Goal: Transaction & Acquisition: Purchase product/service

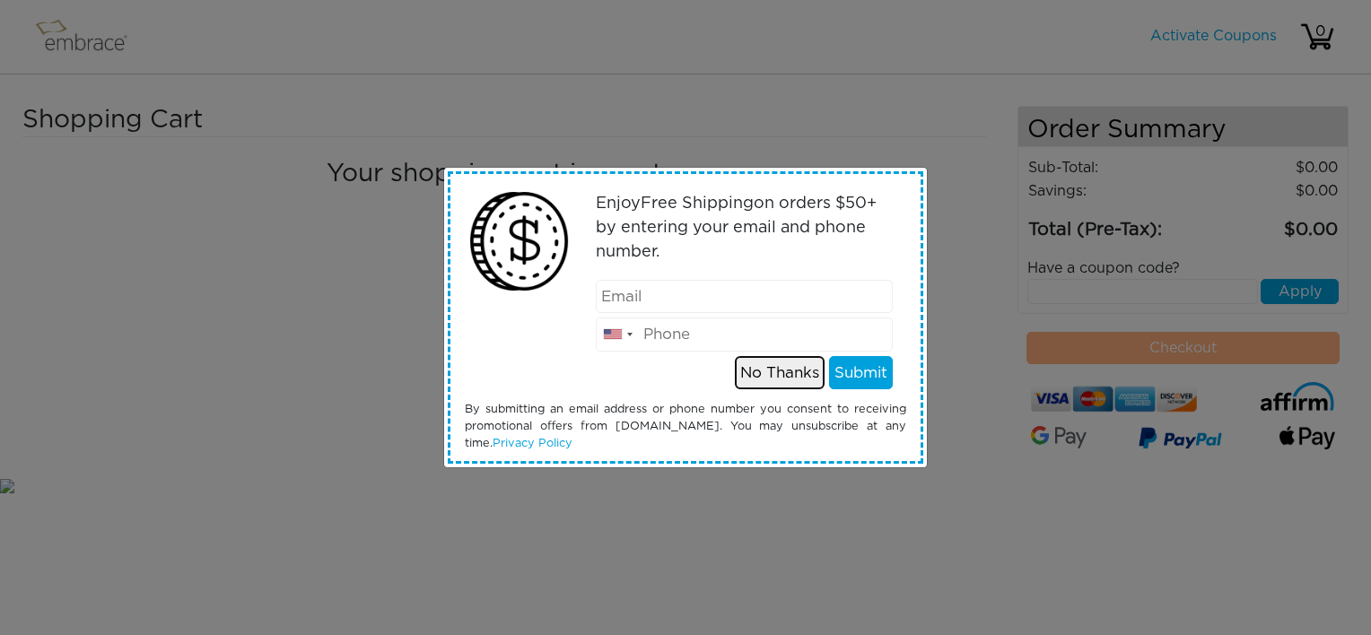
click at [765, 370] on button "No Thanks" at bounding box center [780, 373] width 90 height 34
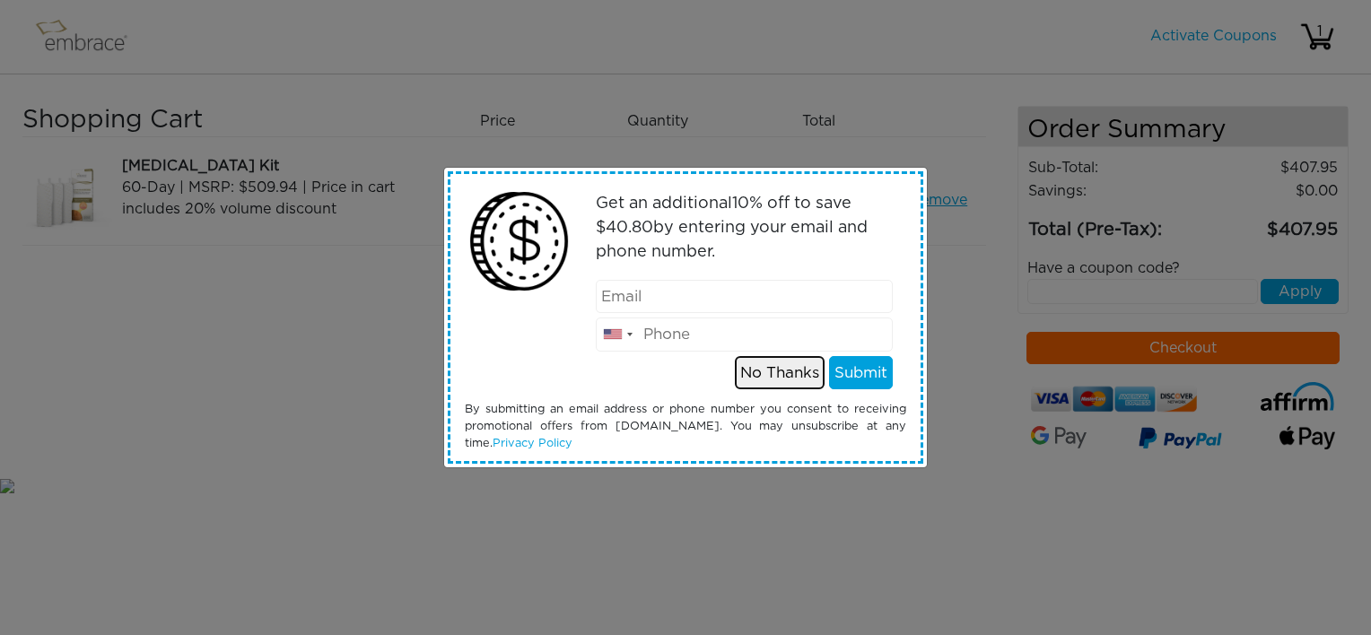
click at [766, 370] on button "No Thanks" at bounding box center [780, 373] width 90 height 34
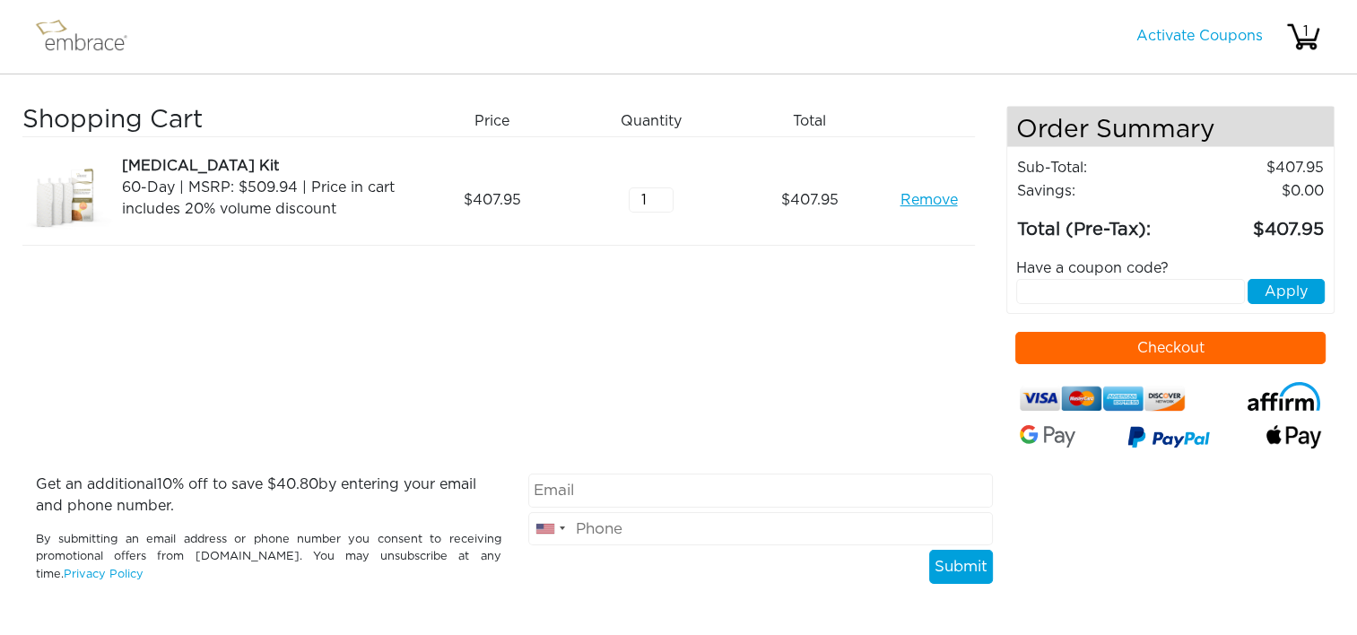
click at [1124, 342] on button "Checkout" at bounding box center [1171, 348] width 310 height 32
click at [909, 201] on link "Remove" at bounding box center [928, 200] width 57 height 22
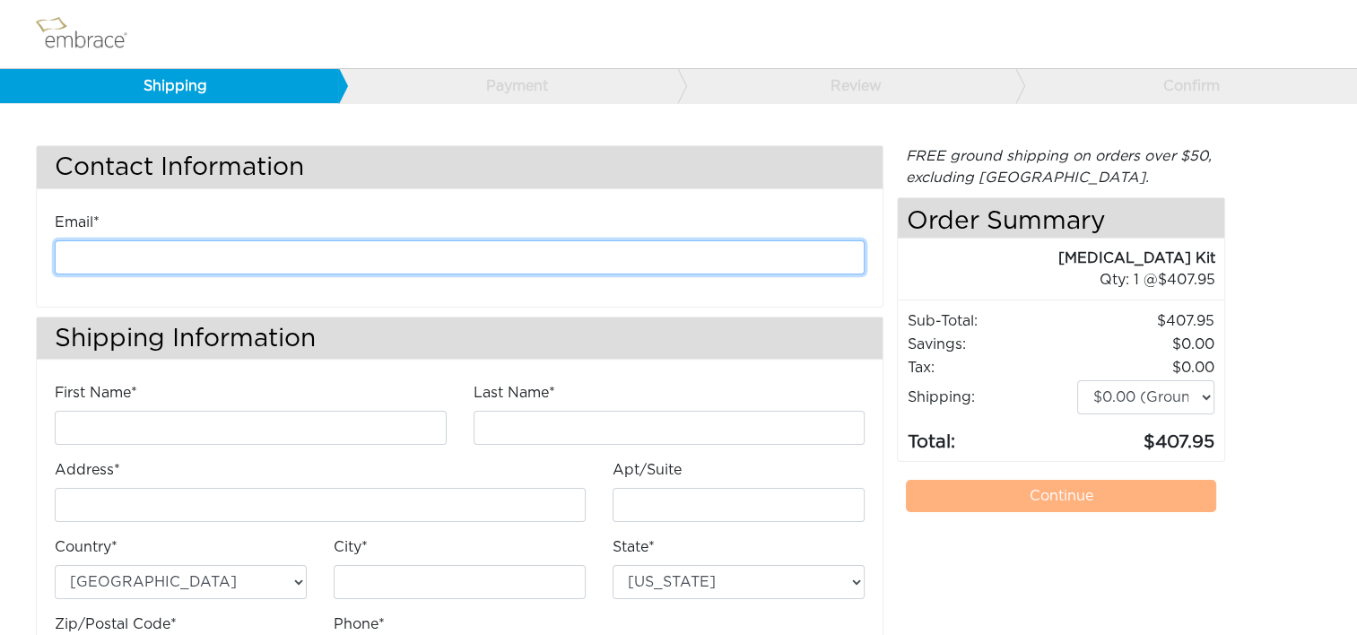
click at [222, 252] on input "email" at bounding box center [460, 257] width 810 height 34
type input "kanderson@diligenthealthsolutions.com"
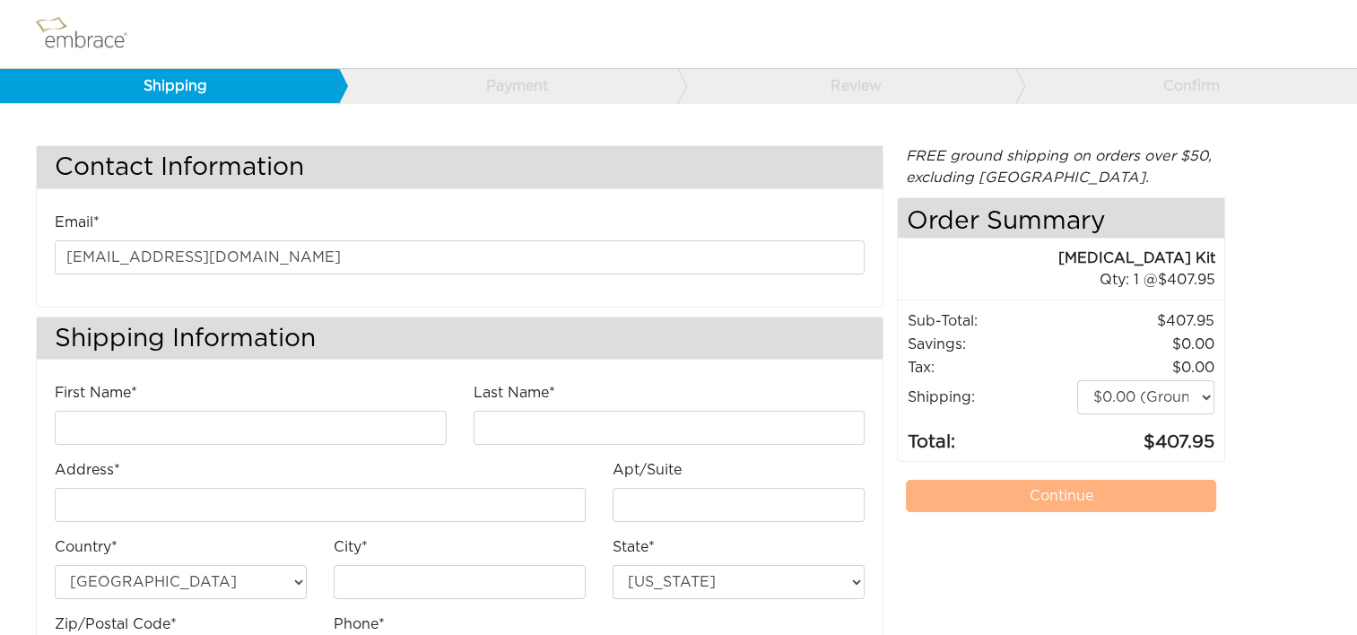
type input "Kathleen"
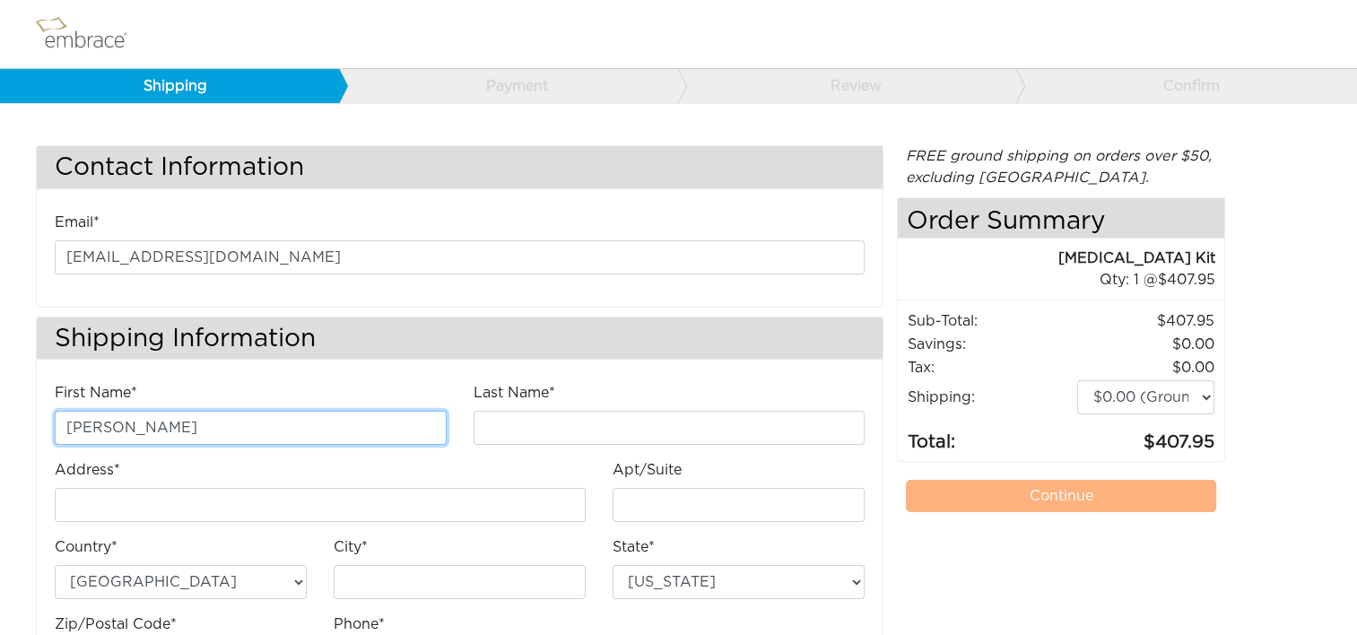
type input "Anderson"
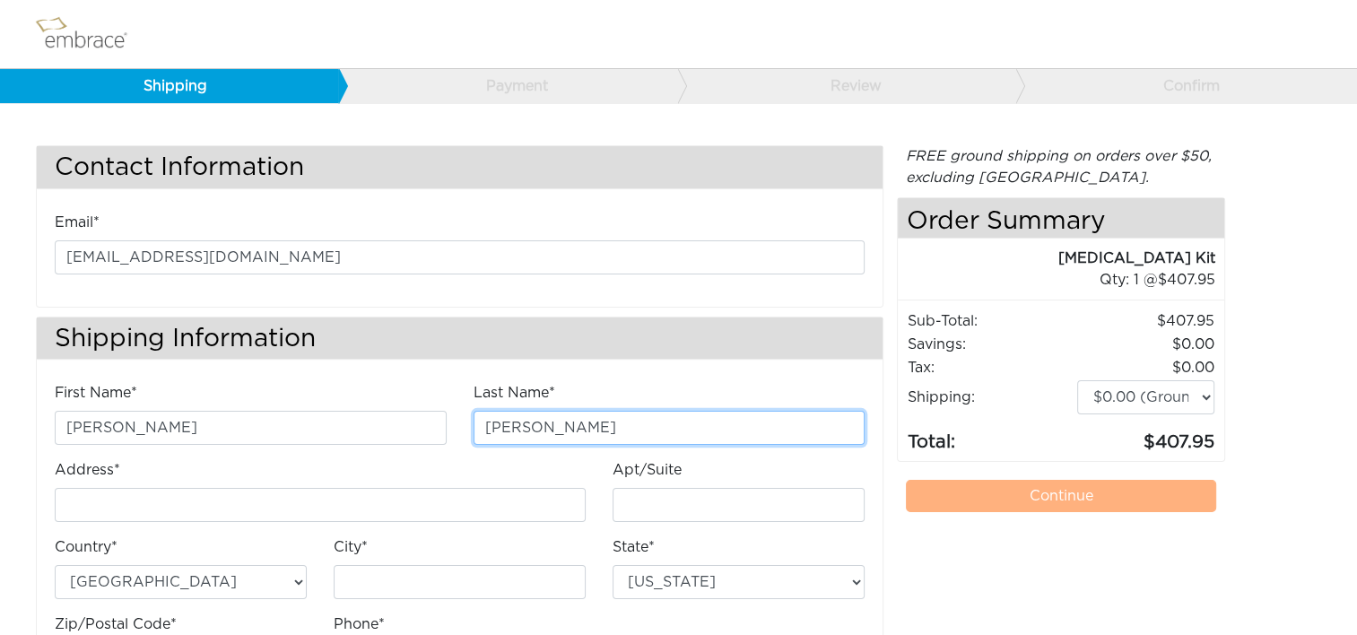
type input "4200 Lafayette Center Drive"
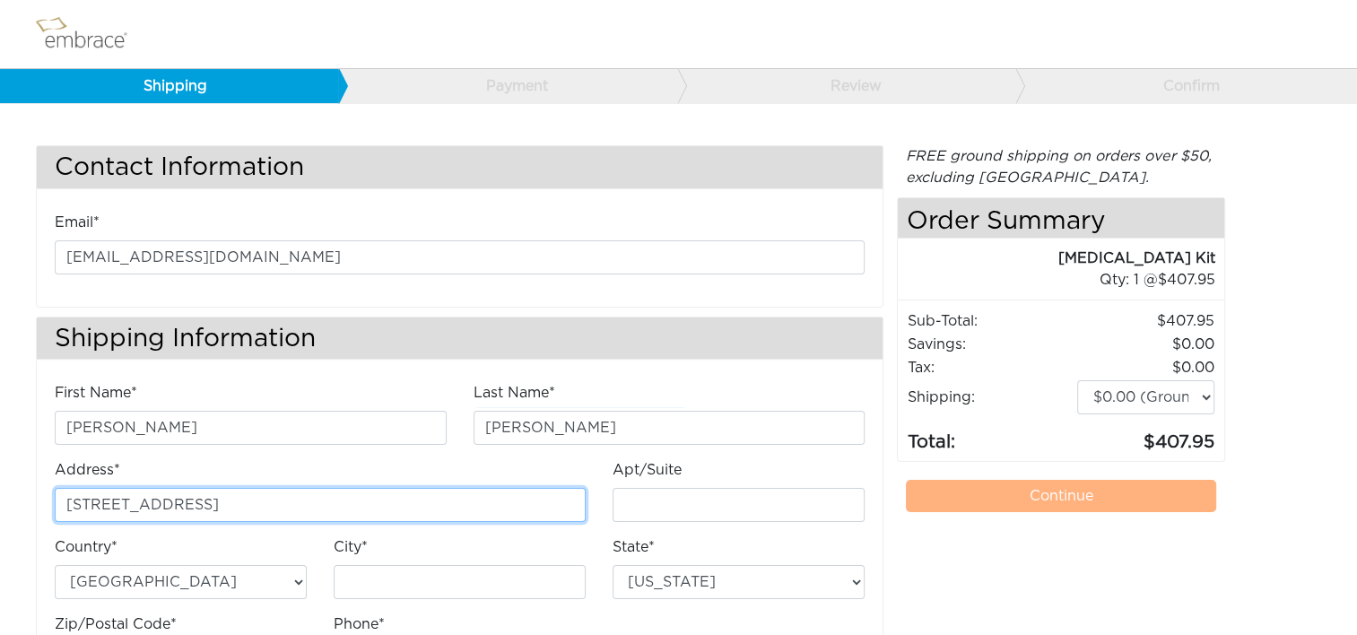
type input "E"
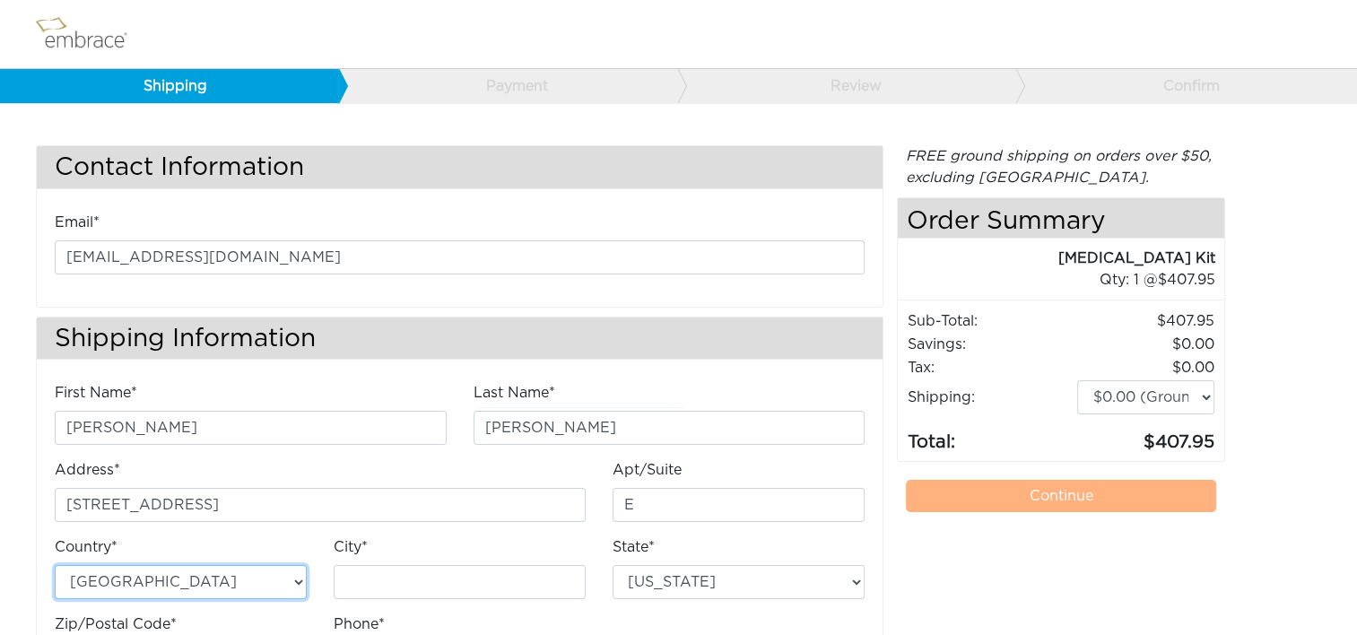
type input "Chantilly"
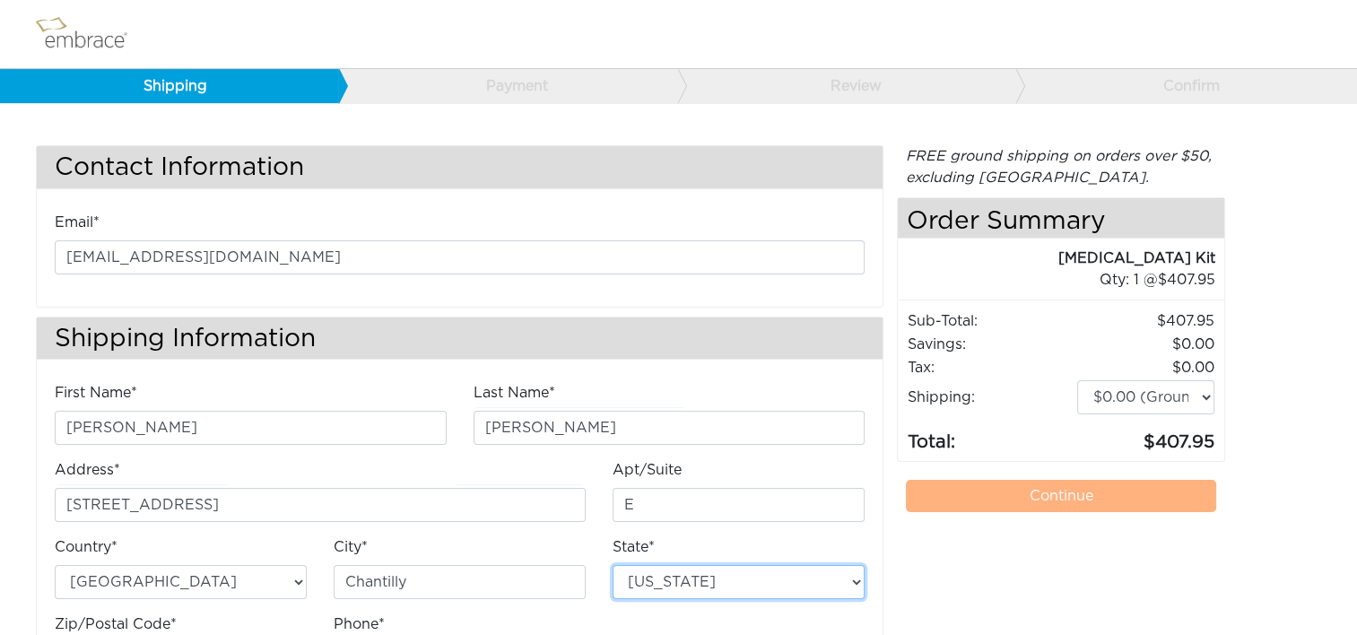
select select "VA"
type input "20151"
type input "7034490520"
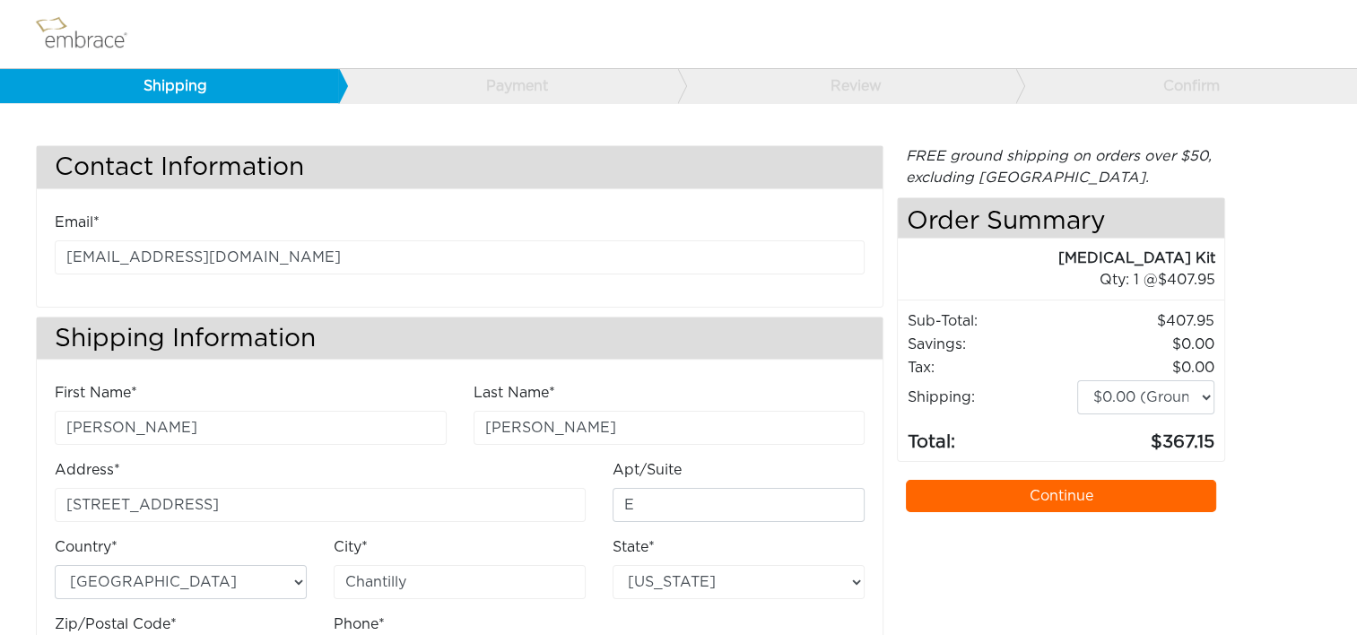
click at [972, 496] on link "Continue" at bounding box center [1061, 496] width 310 height 32
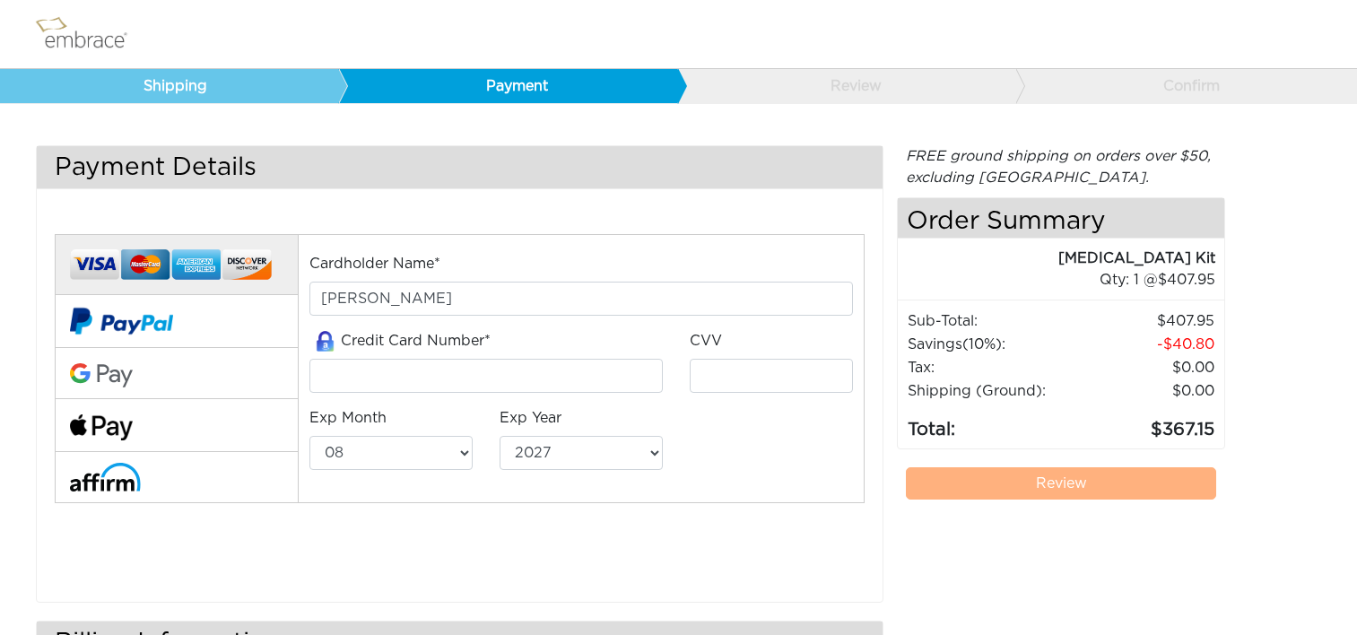
select select "8"
select select "2027"
